Goal: Find specific page/section

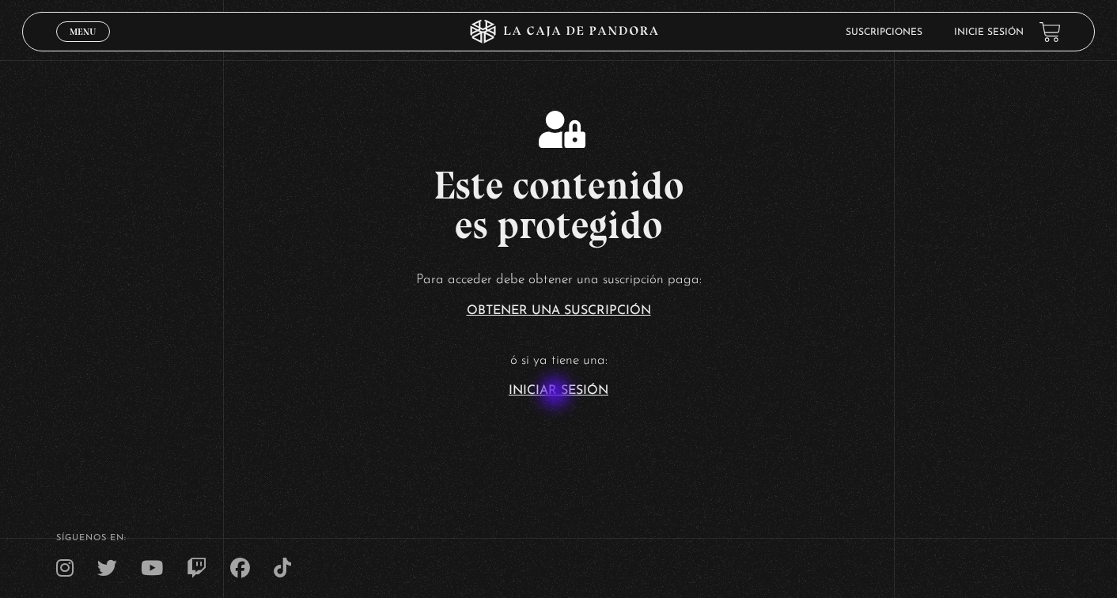
click at [557, 394] on link "Iniciar Sesión" at bounding box center [559, 391] width 100 height 13
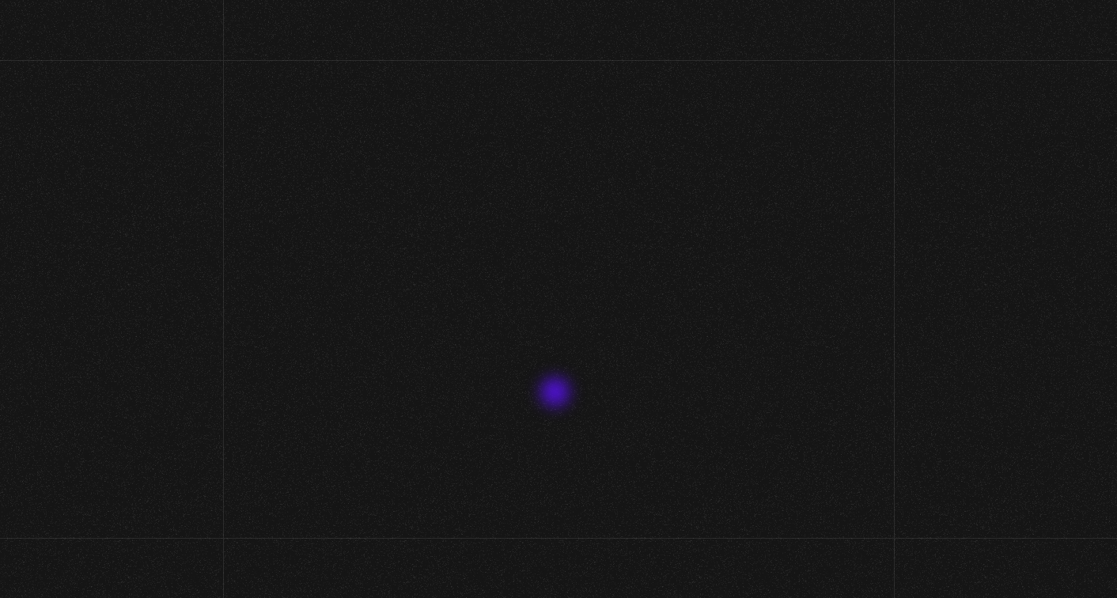
type input "[EMAIL_ADDRESS][DOMAIN_NAME]"
click at [559, 525] on input "Acceder" at bounding box center [558, 528] width 218 height 40
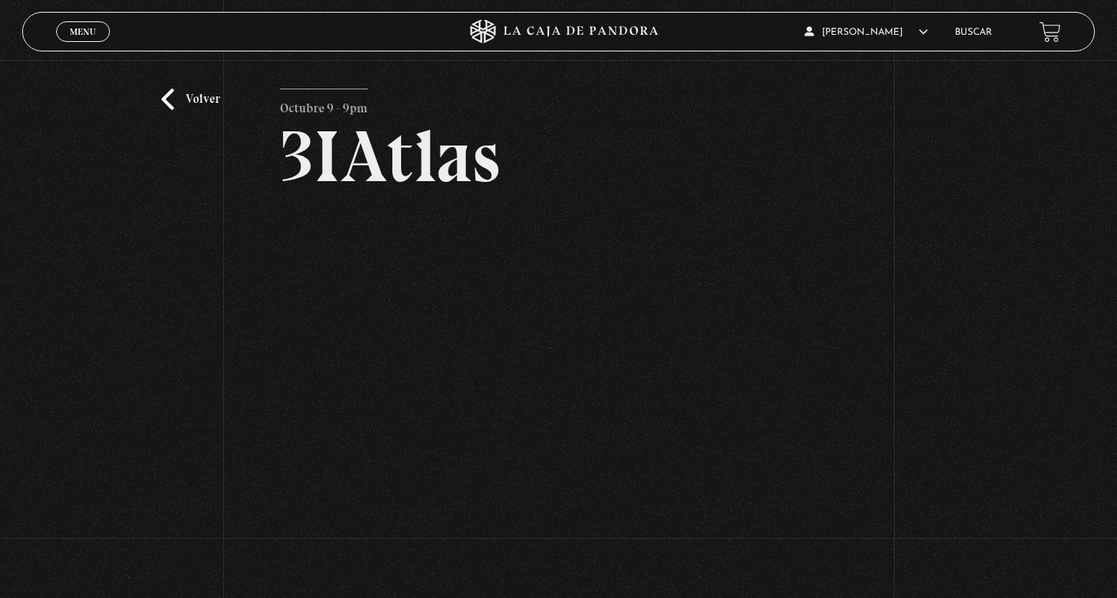
scroll to position [48, 0]
